Goal: Task Accomplishment & Management: Manage account settings

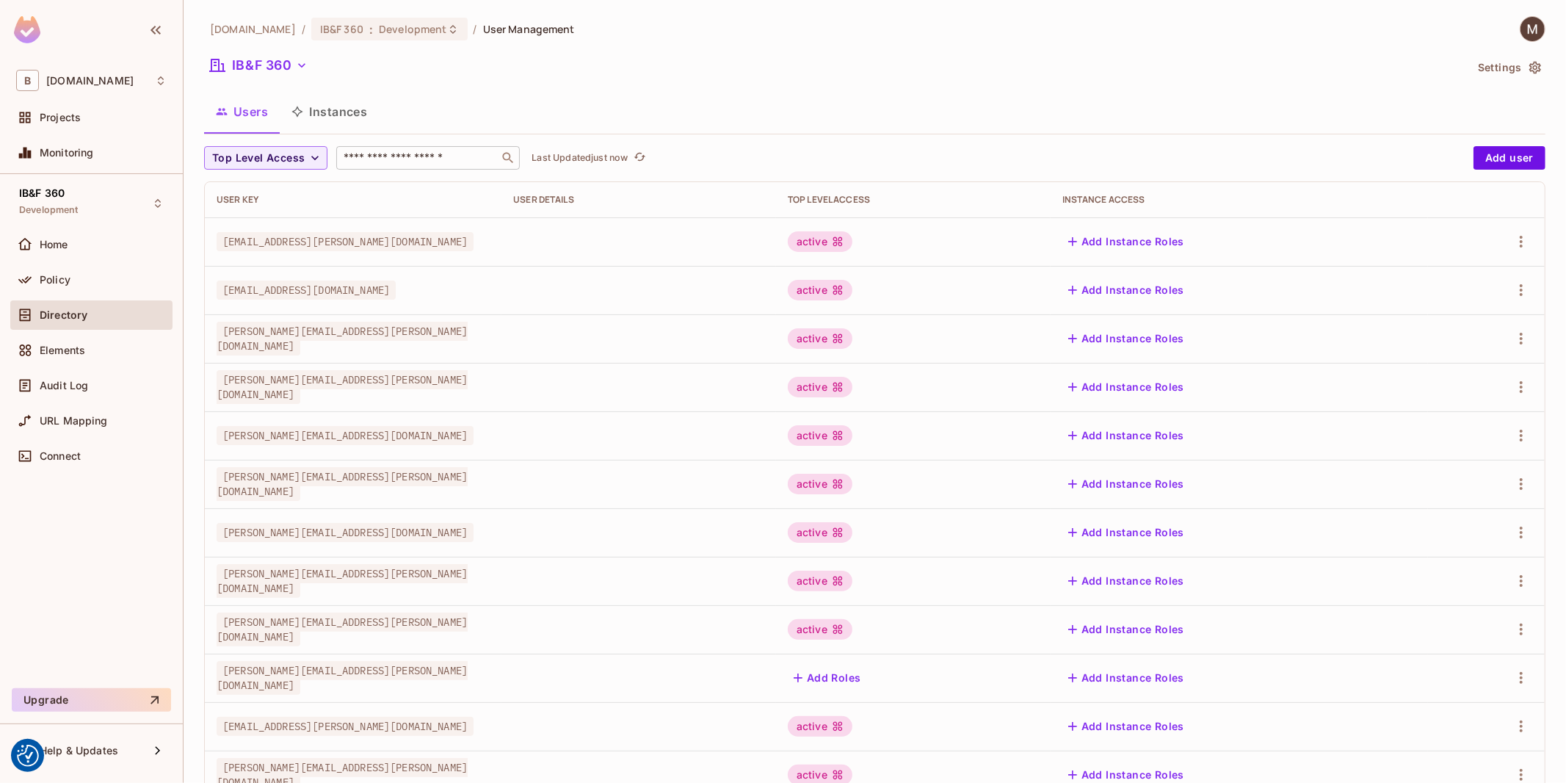
click at [398, 159] on input "text" at bounding box center [418, 158] width 154 height 15
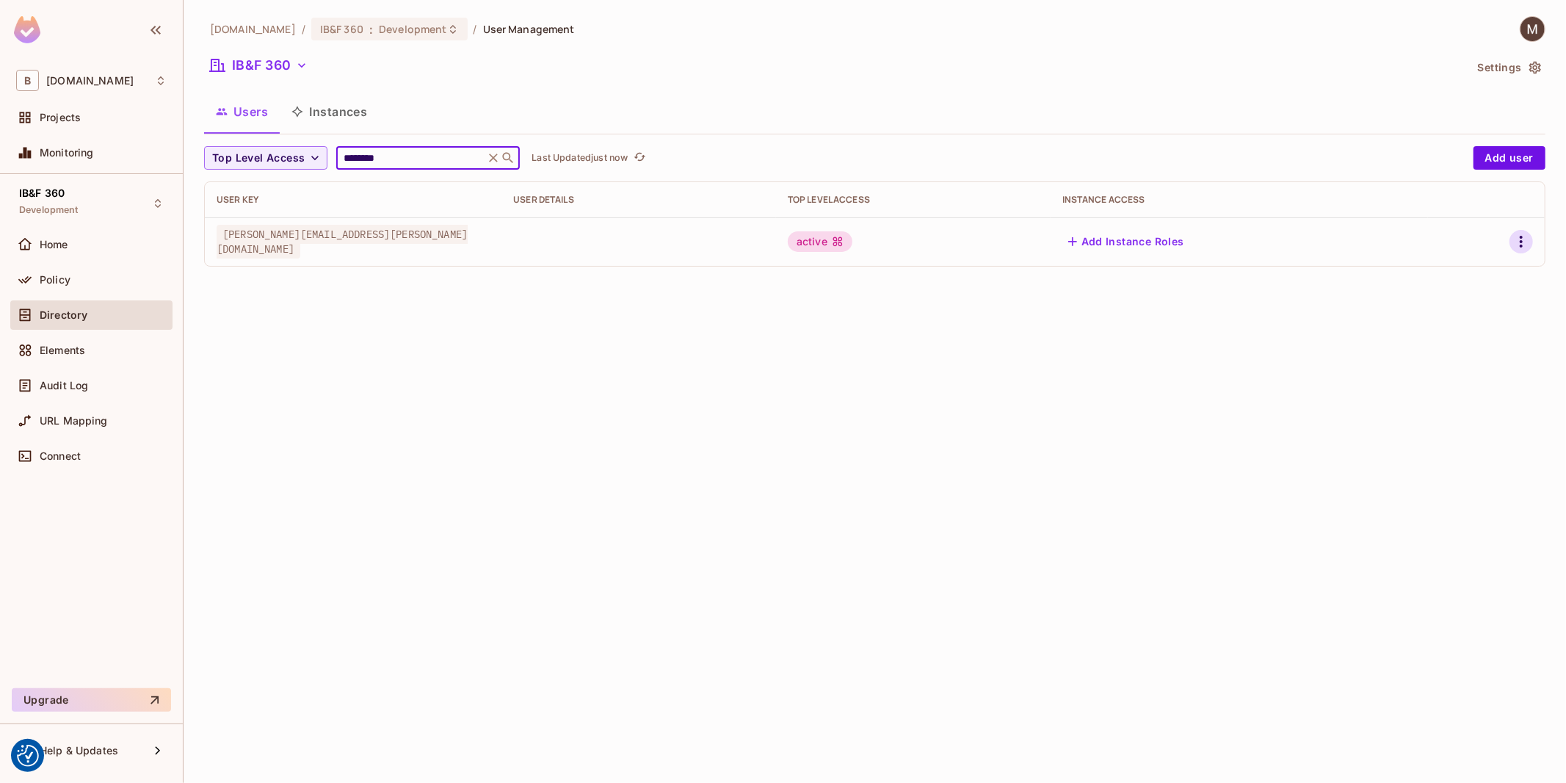
type input "********"
click at [1526, 245] on icon "button" at bounding box center [1522, 242] width 18 height 18
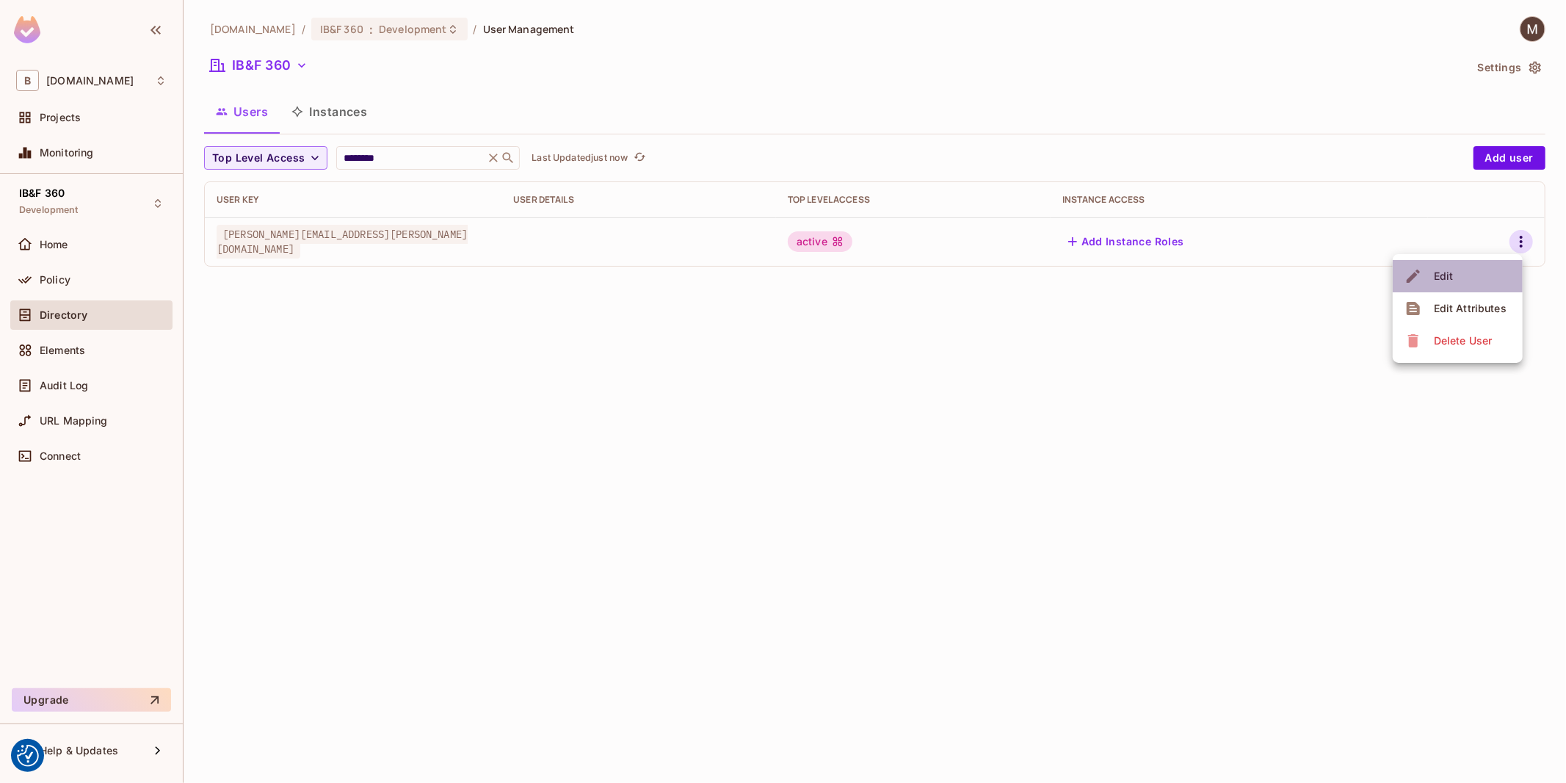
click at [1458, 260] on li "Edit" at bounding box center [1458, 276] width 130 height 32
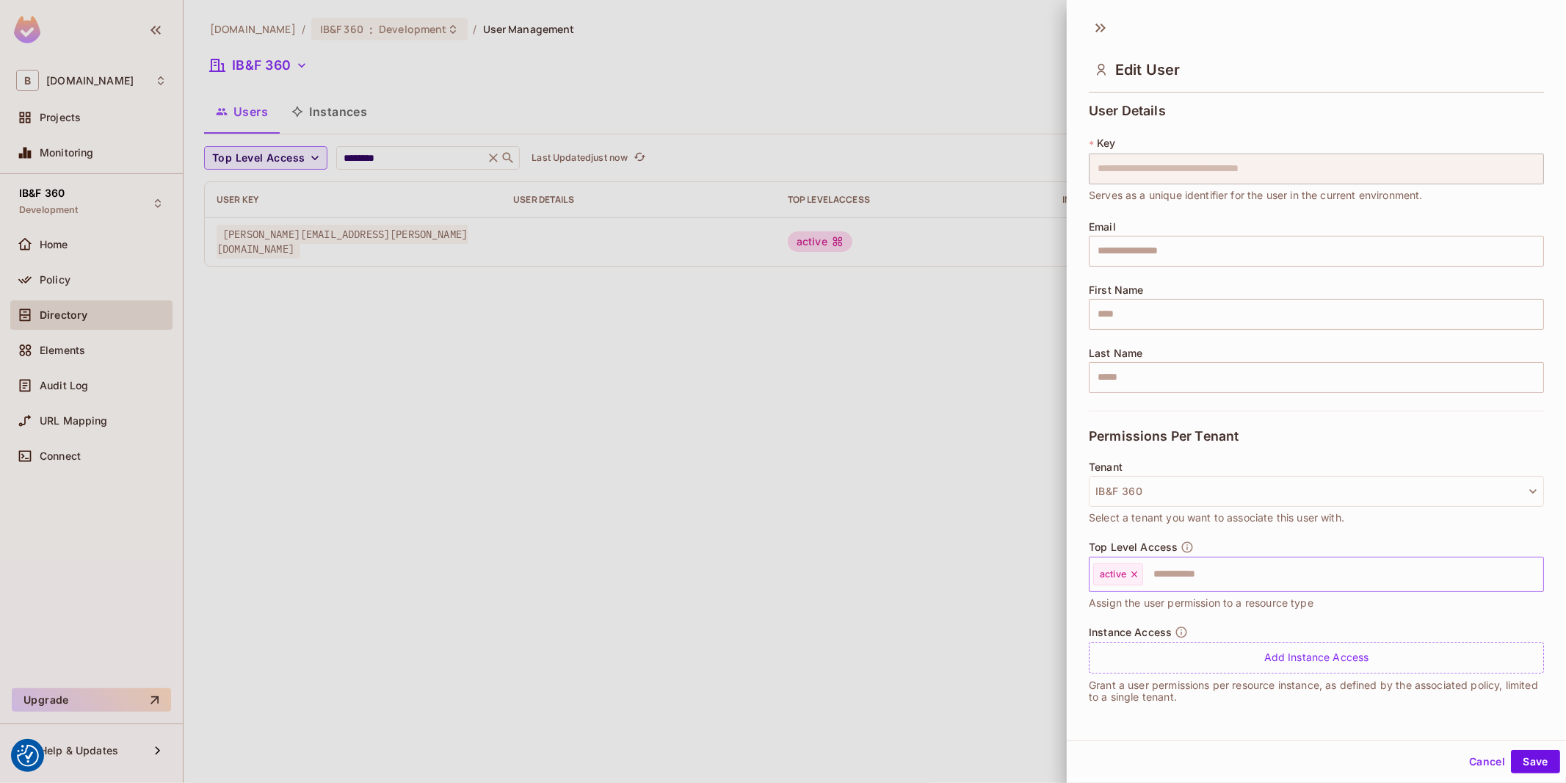
click at [1217, 570] on input "text" at bounding box center [1330, 574] width 371 height 29
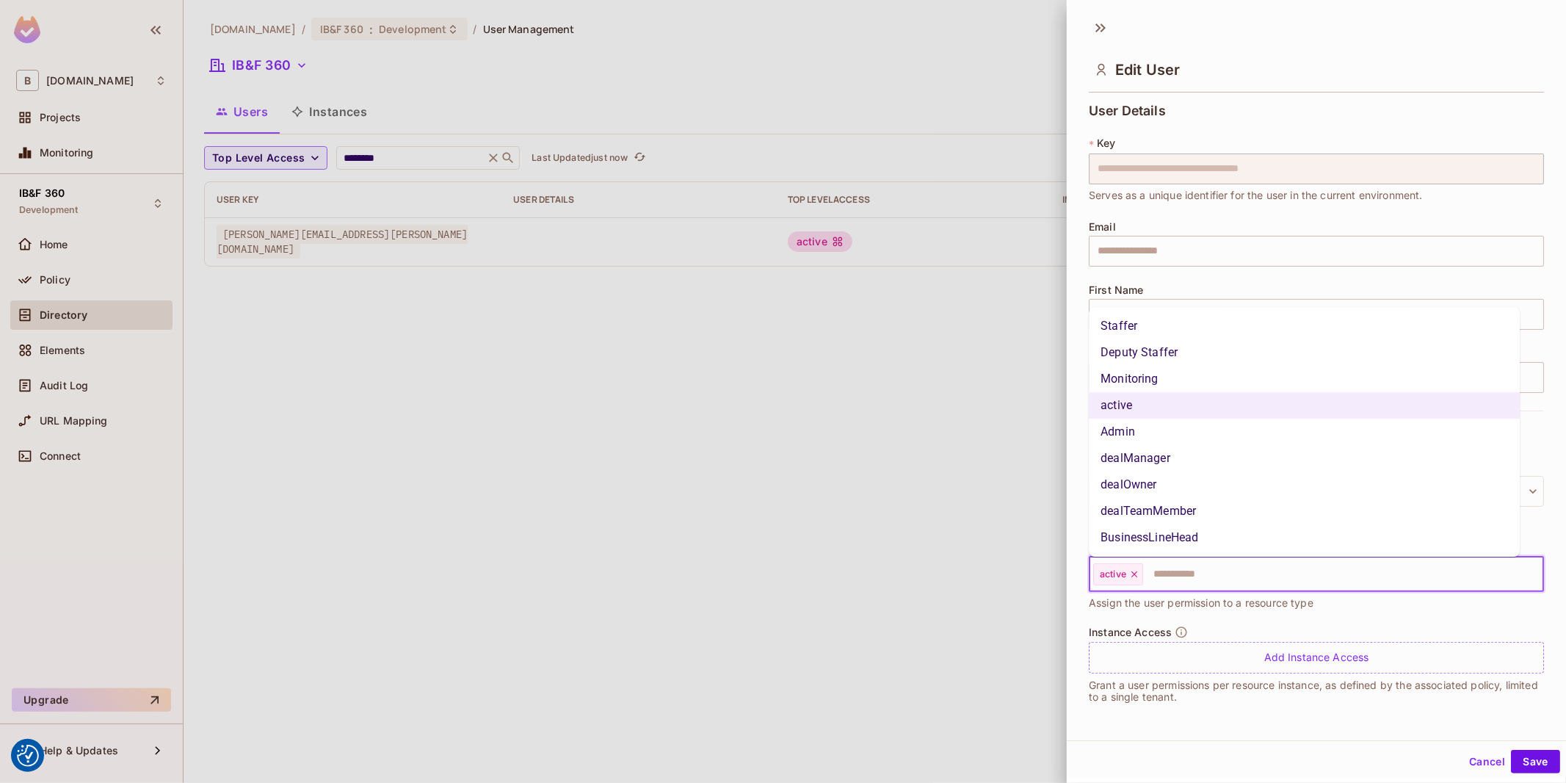
click at [1153, 433] on li "Admin" at bounding box center [1304, 432] width 431 height 26
click at [1273, 574] on input "text" at bounding box center [1358, 574] width 316 height 29
click at [1165, 321] on li "Staffer" at bounding box center [1304, 326] width 431 height 26
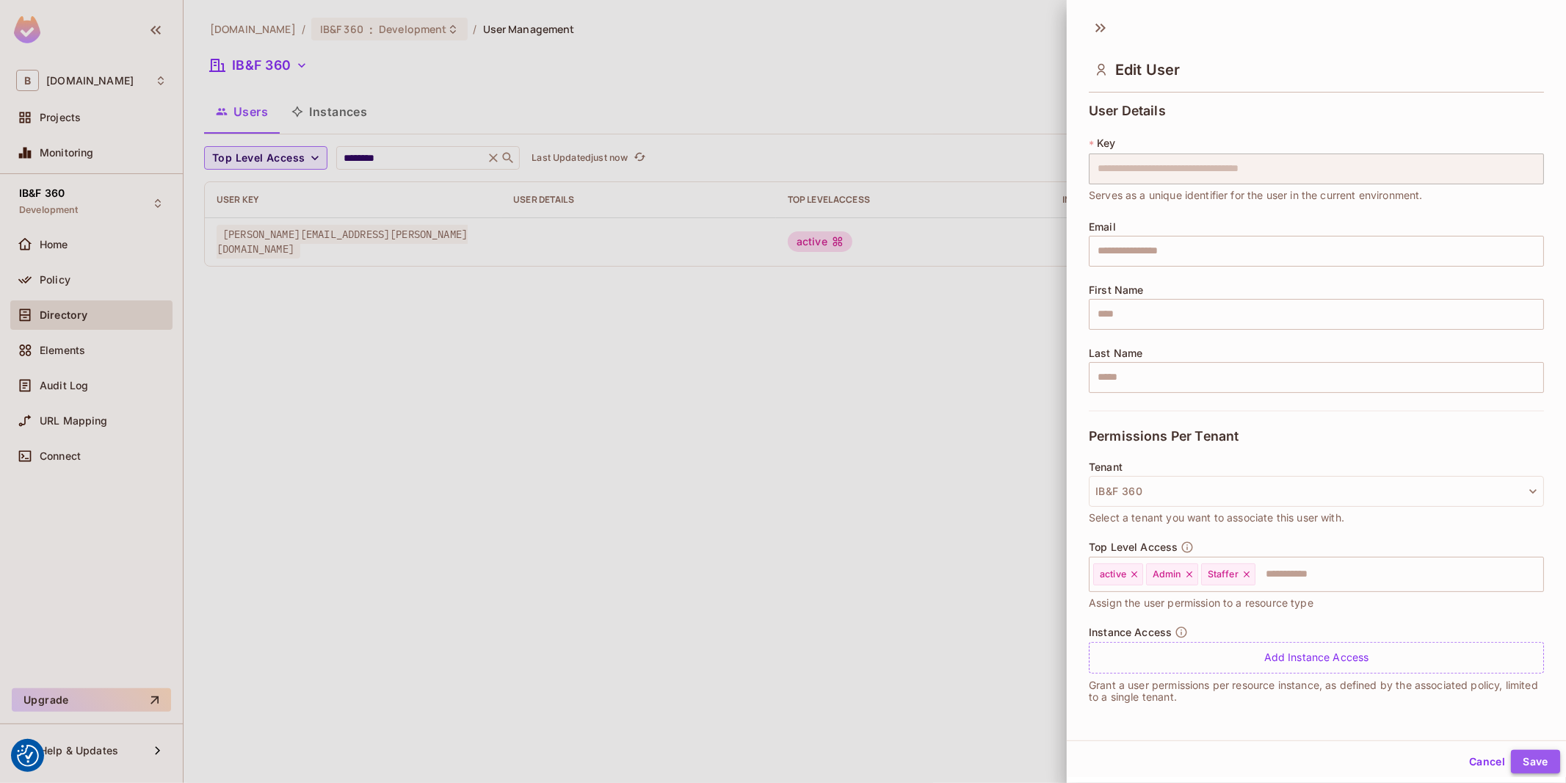
click at [1528, 757] on button "Save" at bounding box center [1535, 761] width 49 height 23
